Goal: Transaction & Acquisition: Purchase product/service

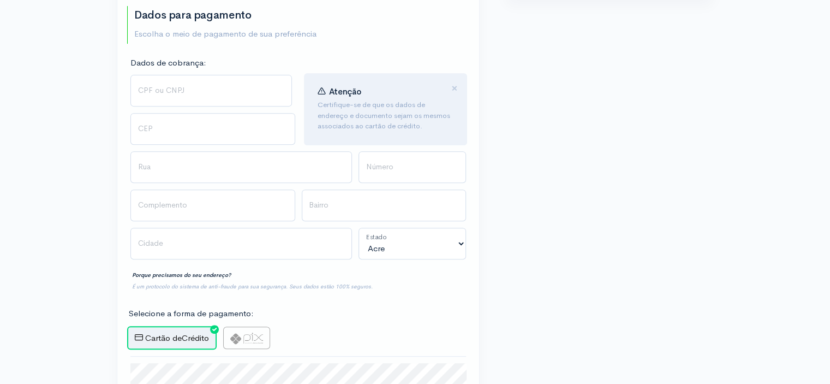
scroll to position [421, 0]
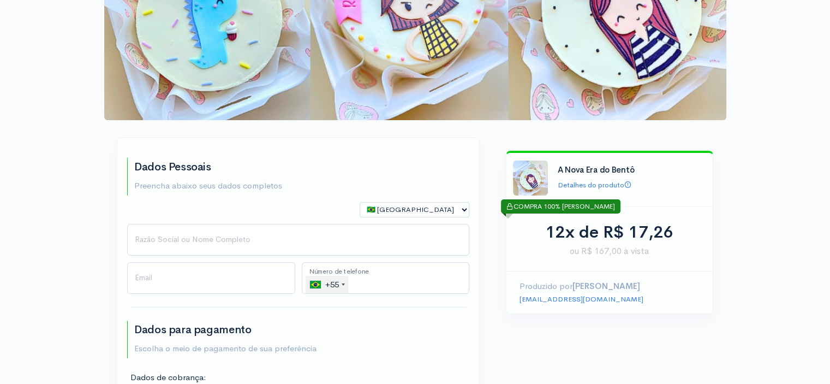
scroll to position [105, 0]
